Goal: Task Accomplishment & Management: Manage account settings

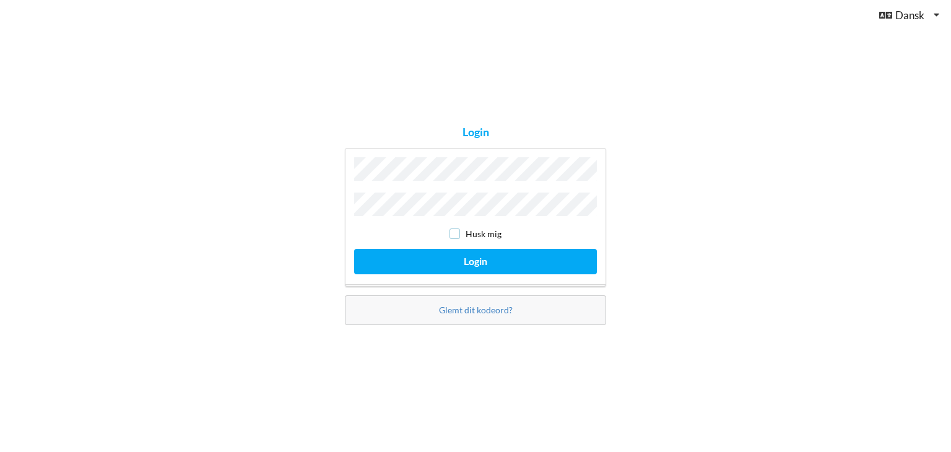
click at [454, 235] on input "checkbox" at bounding box center [454, 233] width 11 height 11
checkbox input "true"
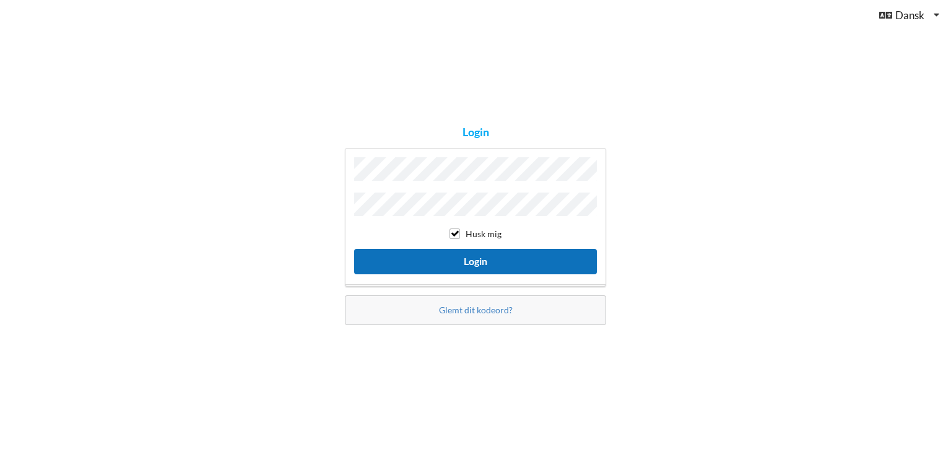
click at [454, 255] on button "Login" at bounding box center [475, 261] width 243 height 25
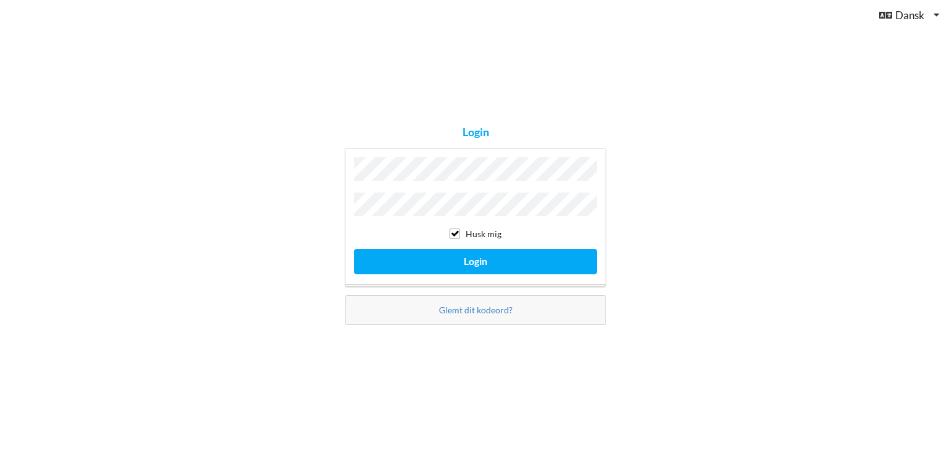
click at [354, 249] on button "Login" at bounding box center [475, 261] width 243 height 25
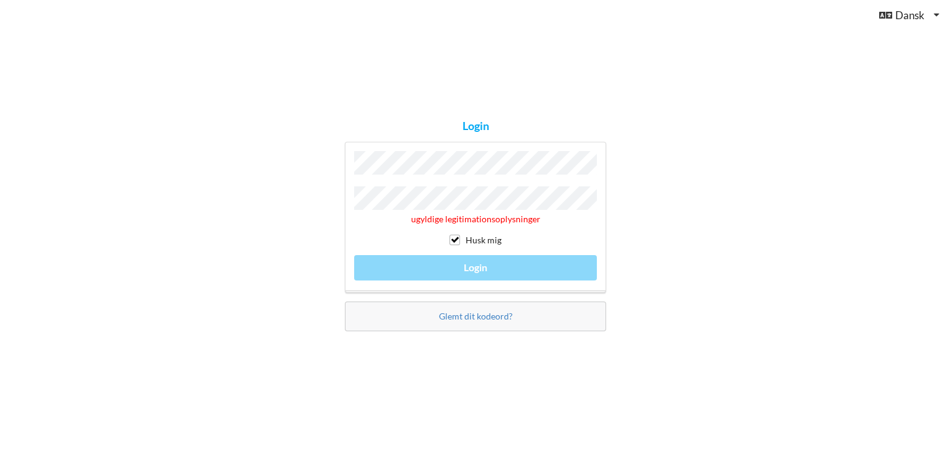
click at [306, 199] on div "Login ugyldige legitimationsoplysninger Husk mig Login Glemt dit kodeord?" at bounding box center [475, 226] width 951 height 452
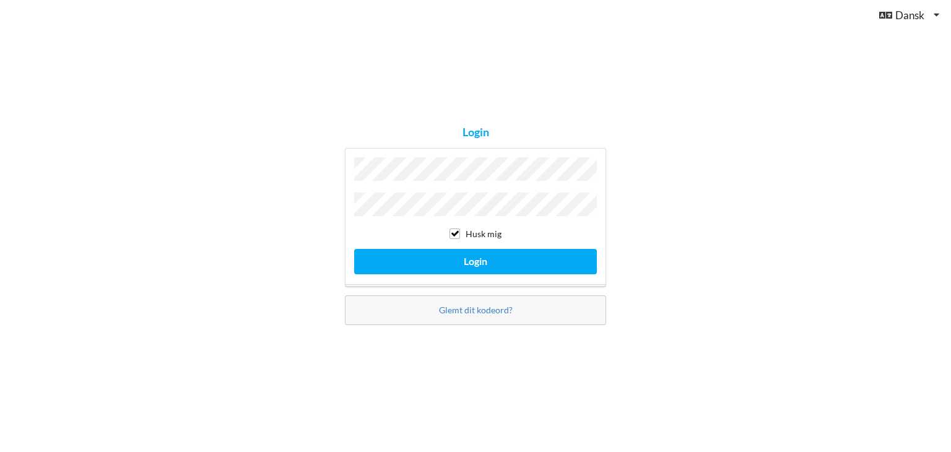
click at [354, 249] on button "Login" at bounding box center [475, 261] width 243 height 25
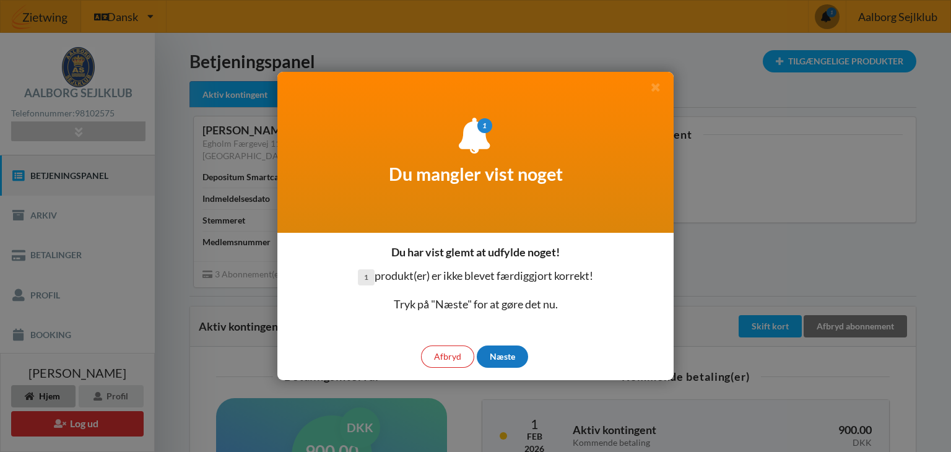
click at [500, 357] on div "Næste" at bounding box center [502, 356] width 51 height 22
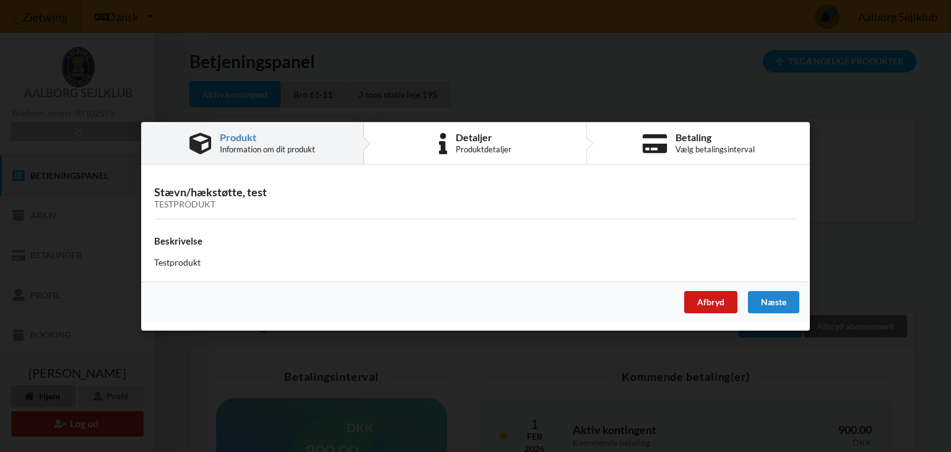
click at [710, 302] on div "Afbryd" at bounding box center [710, 301] width 53 height 22
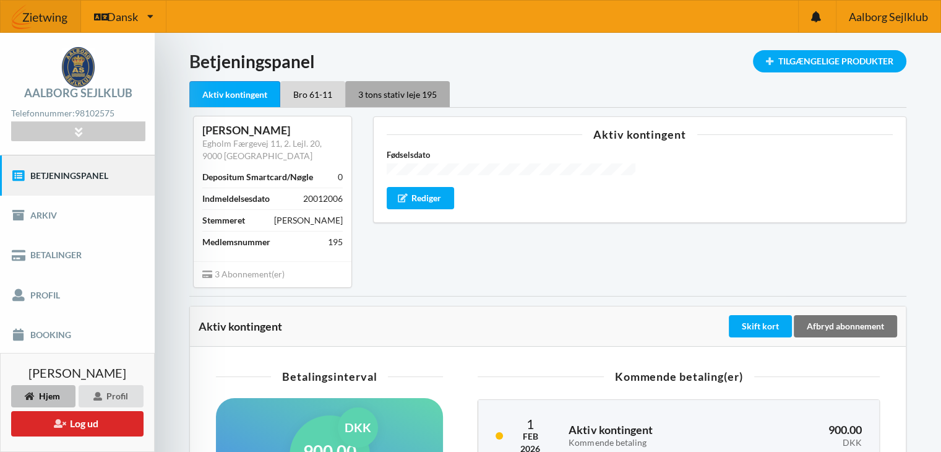
click at [401, 93] on div "3 tons stativ leje 195" at bounding box center [397, 94] width 105 height 26
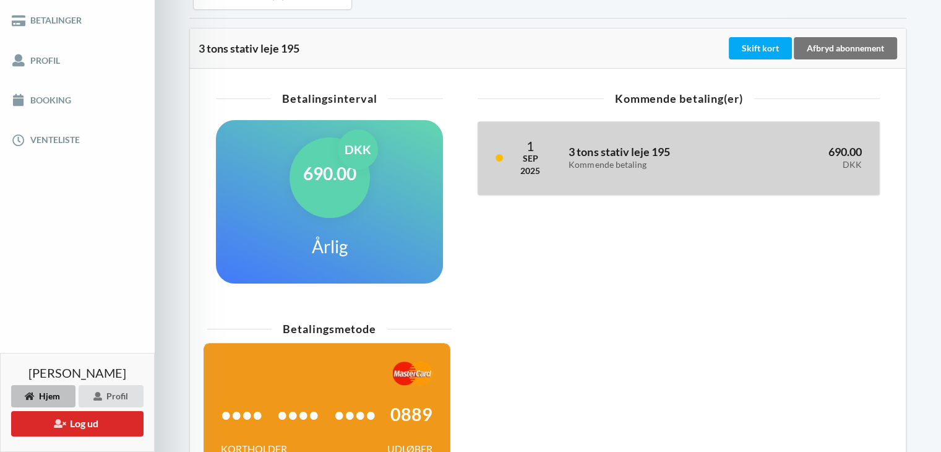
scroll to position [223, 0]
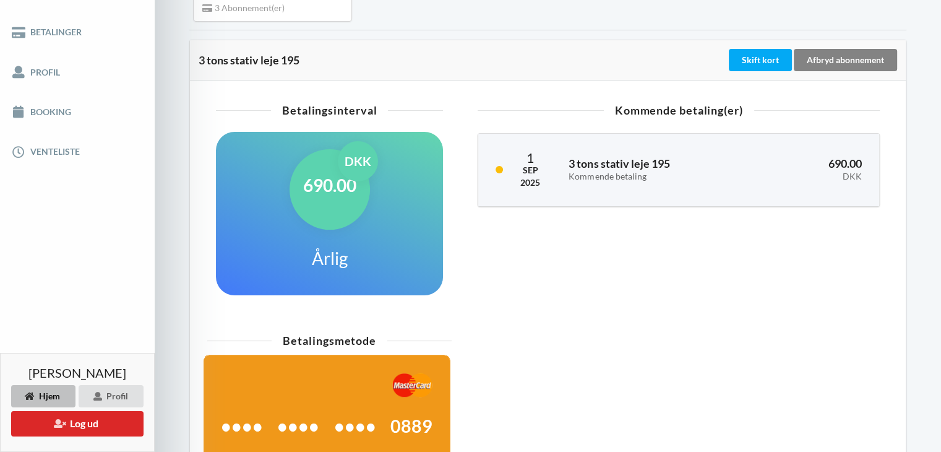
click at [841, 54] on div "Afbryd abonnement" at bounding box center [845, 60] width 103 height 22
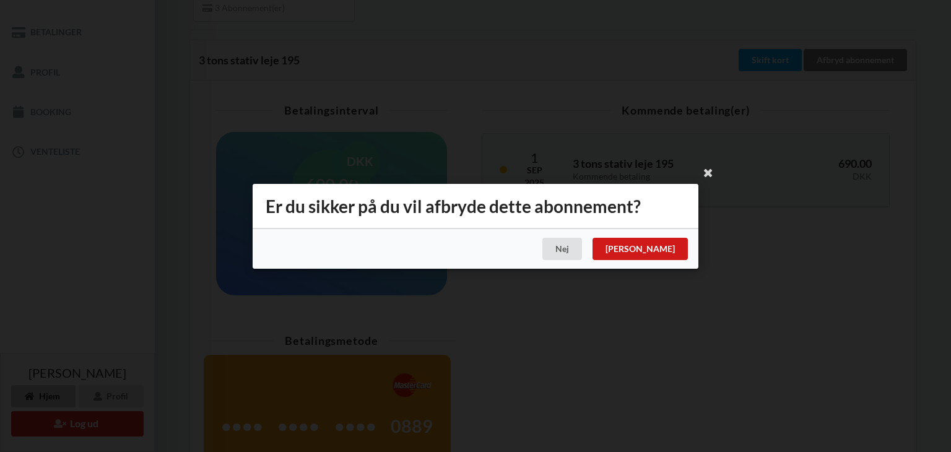
click at [669, 246] on div "[PERSON_NAME]" at bounding box center [639, 249] width 95 height 22
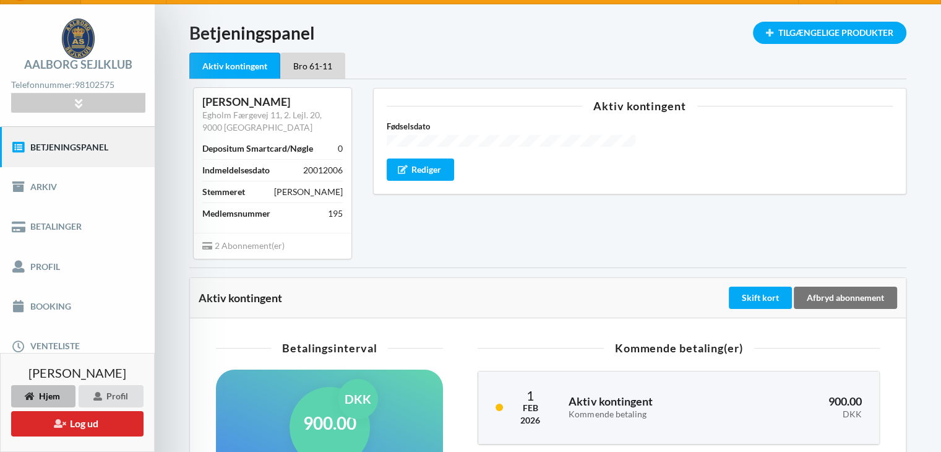
scroll to position [19, 0]
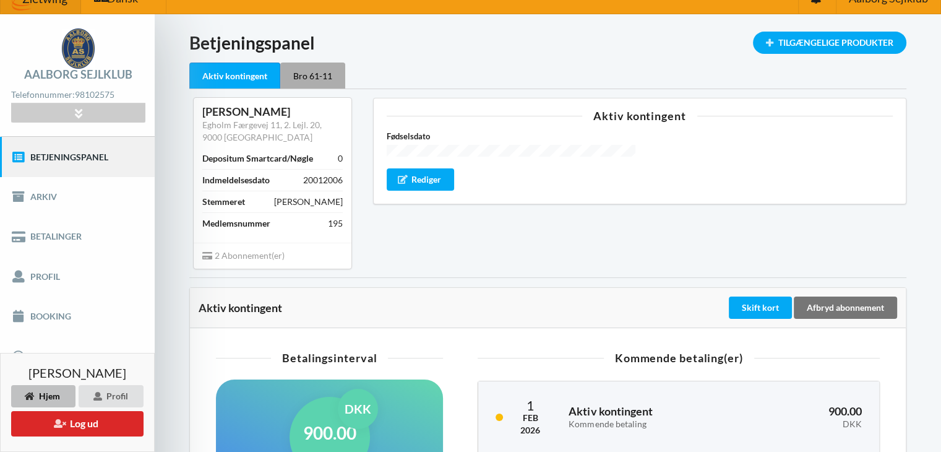
click at [310, 76] on div "Bro 61-11" at bounding box center [312, 76] width 65 height 26
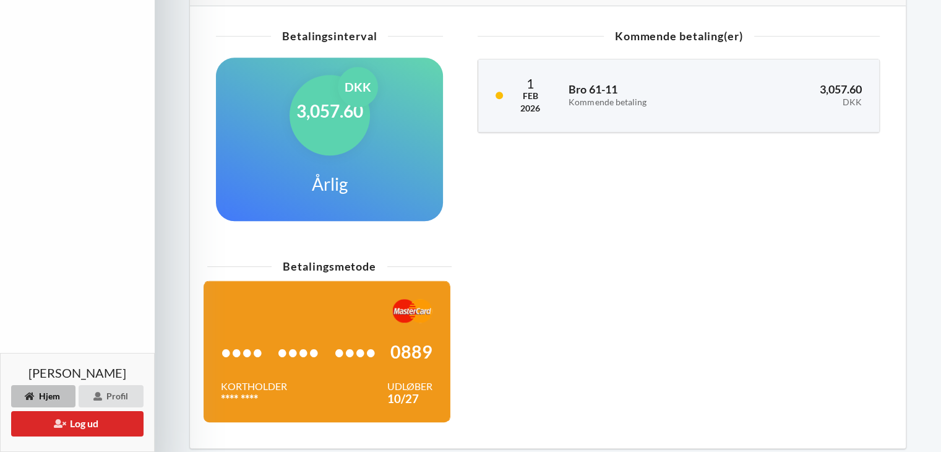
scroll to position [605, 0]
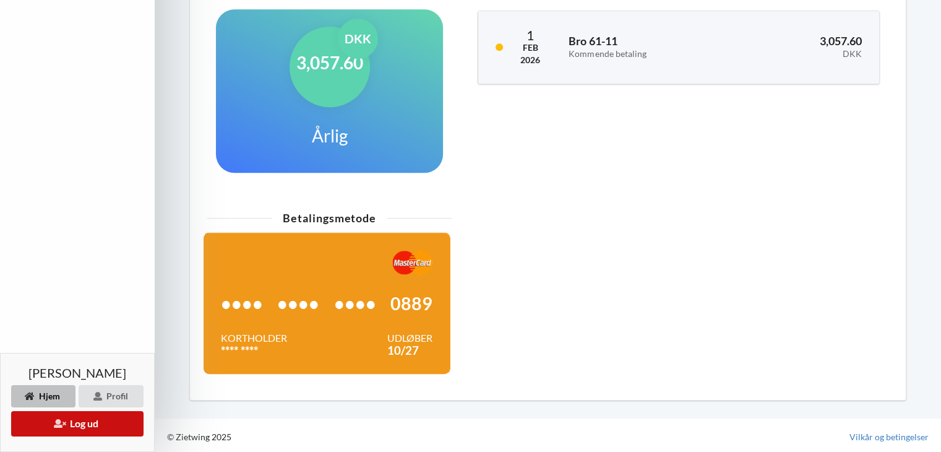
click at [67, 421] on button "Log ud" at bounding box center [77, 423] width 132 height 25
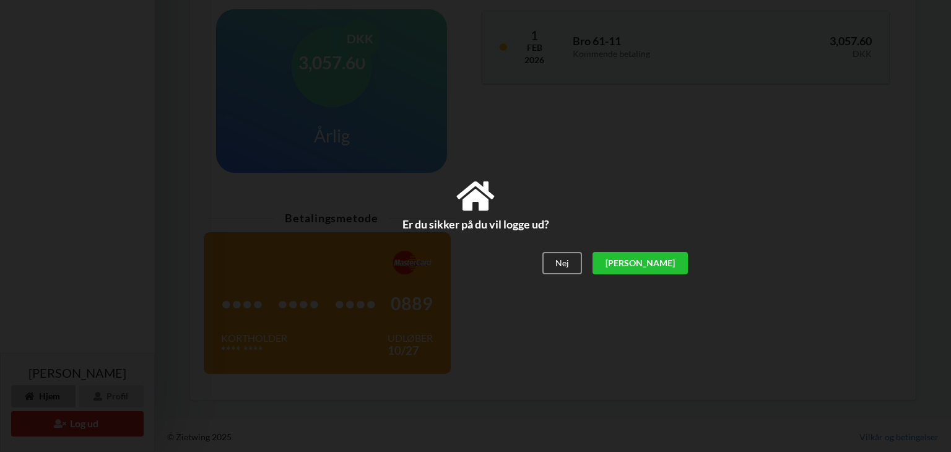
click at [675, 262] on div "[PERSON_NAME]" at bounding box center [639, 264] width 95 height 22
